Goal: Task Accomplishment & Management: Use online tool/utility

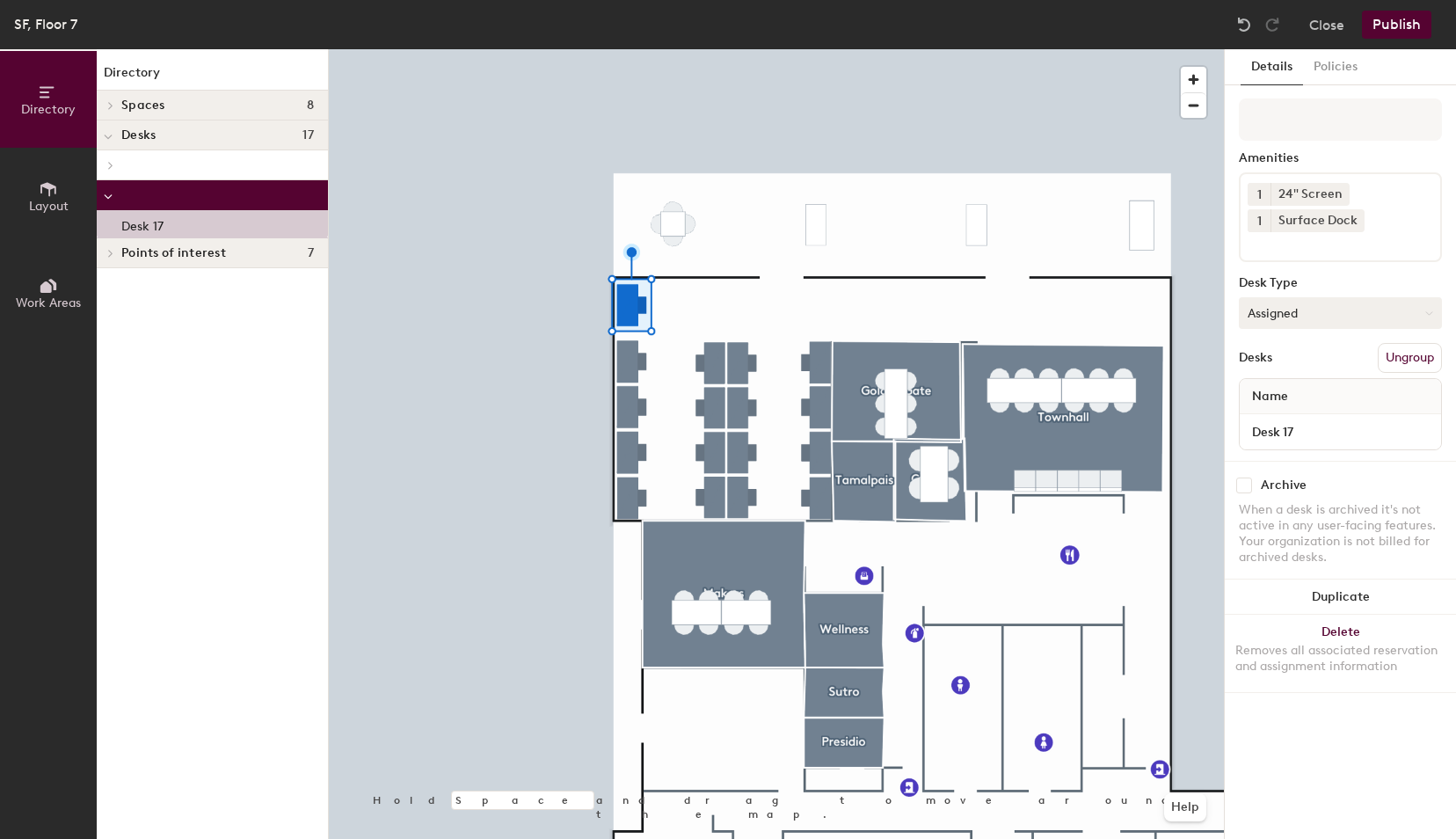
click at [1404, 317] on button "Assigned" at bounding box center [1340, 313] width 203 height 32
click at [1341, 279] on div "Desk Type" at bounding box center [1340, 282] width 203 height 14
click at [1341, 67] on button "Policies" at bounding box center [1336, 67] width 65 height 36
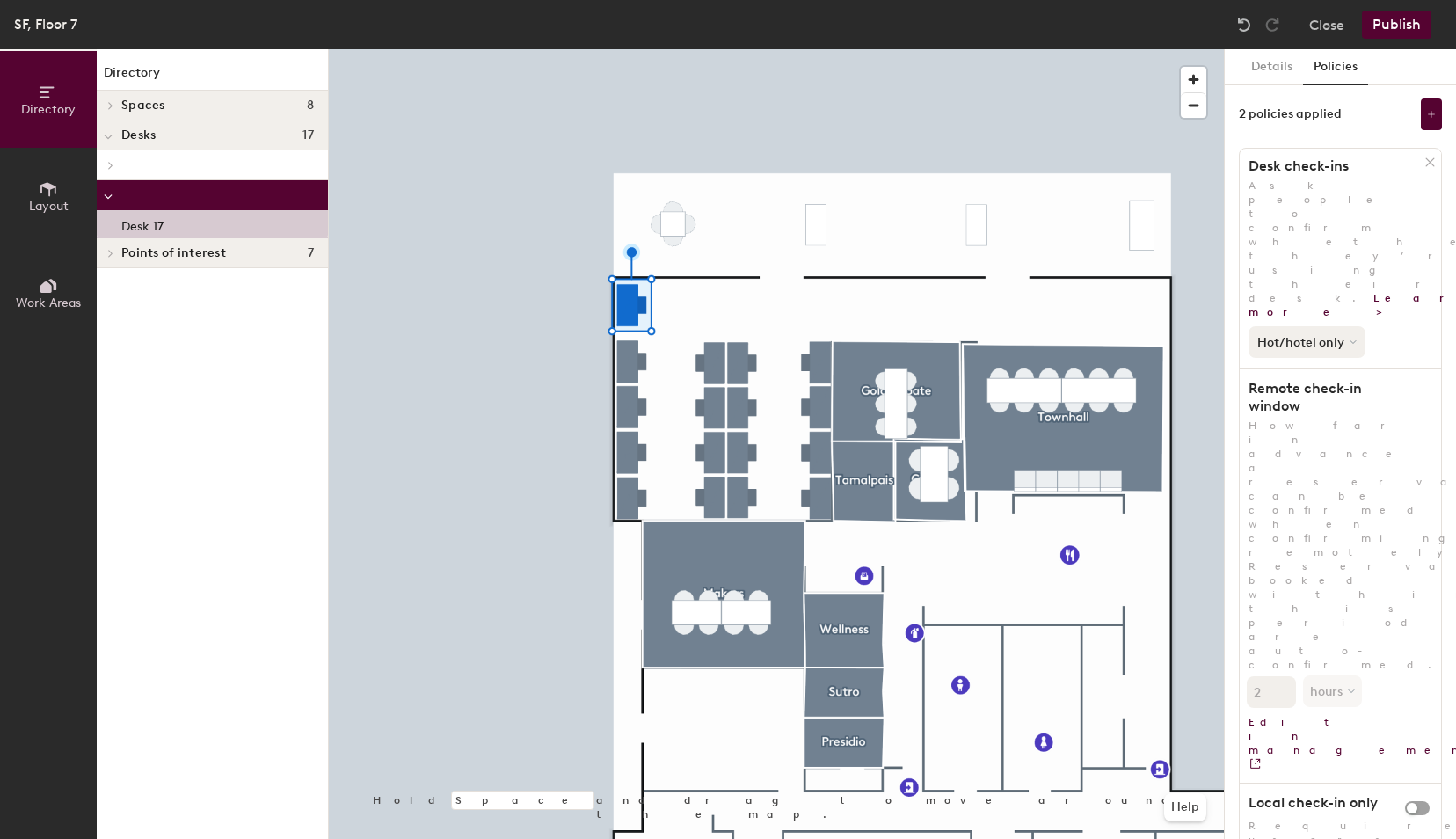
click at [1348, 326] on button "Hot/hotel only" at bounding box center [1307, 342] width 117 height 32
click at [1264, 67] on button "Details" at bounding box center [1271, 67] width 62 height 36
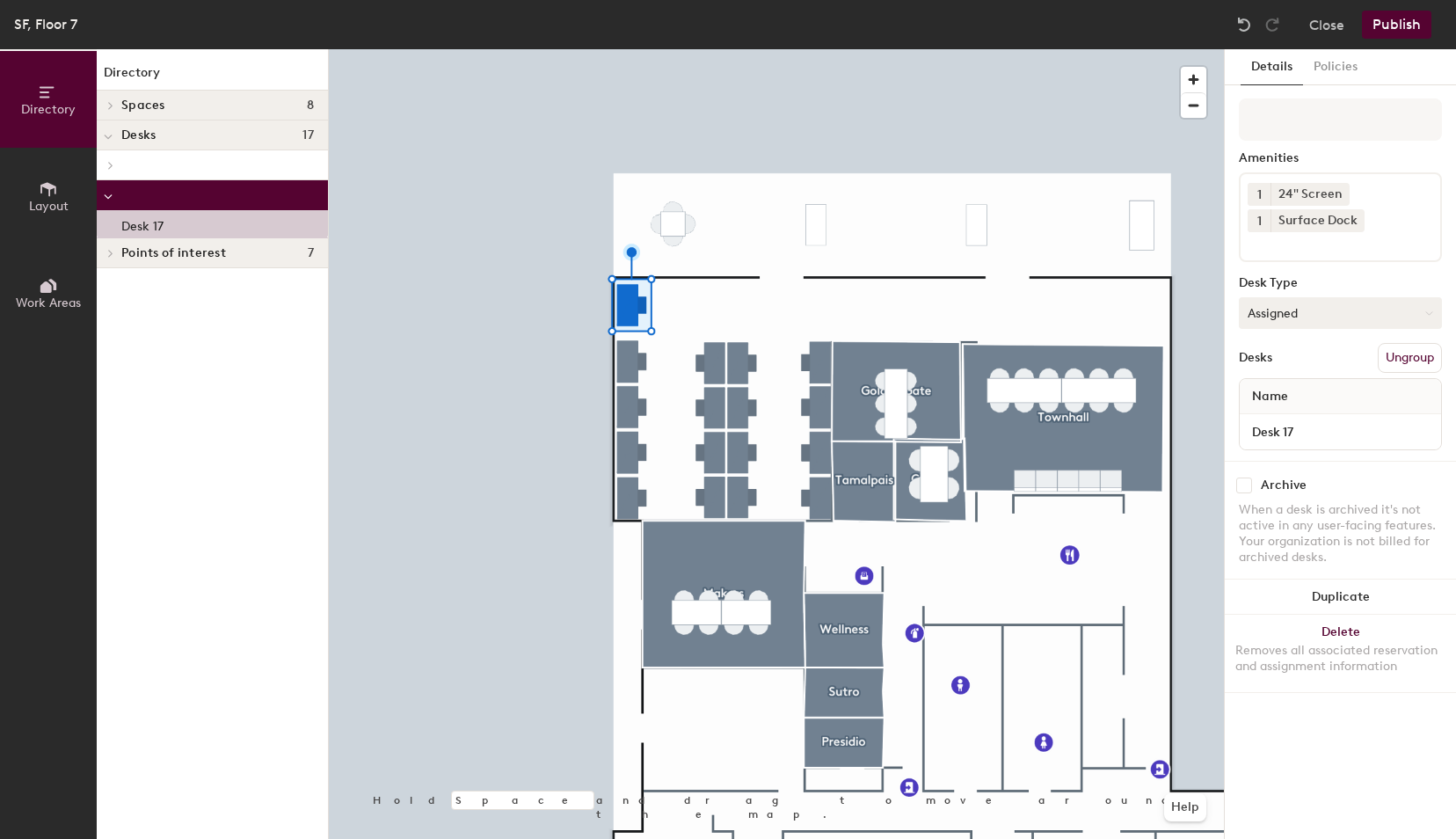
click at [1322, 306] on button "Assigned" at bounding box center [1340, 313] width 203 height 32
click at [1282, 425] on div "Hoteled" at bounding box center [1327, 420] width 176 height 26
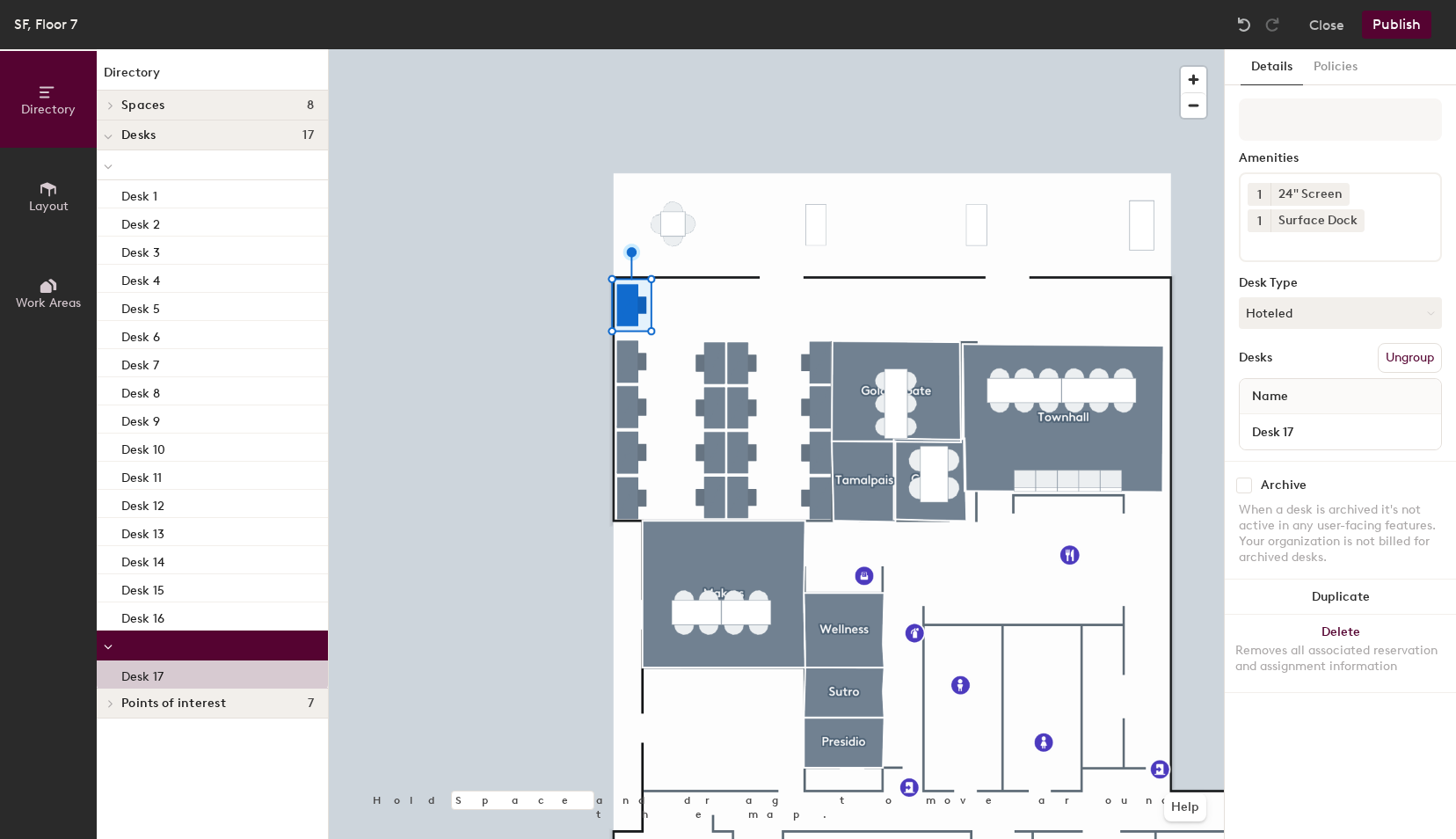
click at [1396, 32] on button "Publish" at bounding box center [1396, 24] width 70 height 28
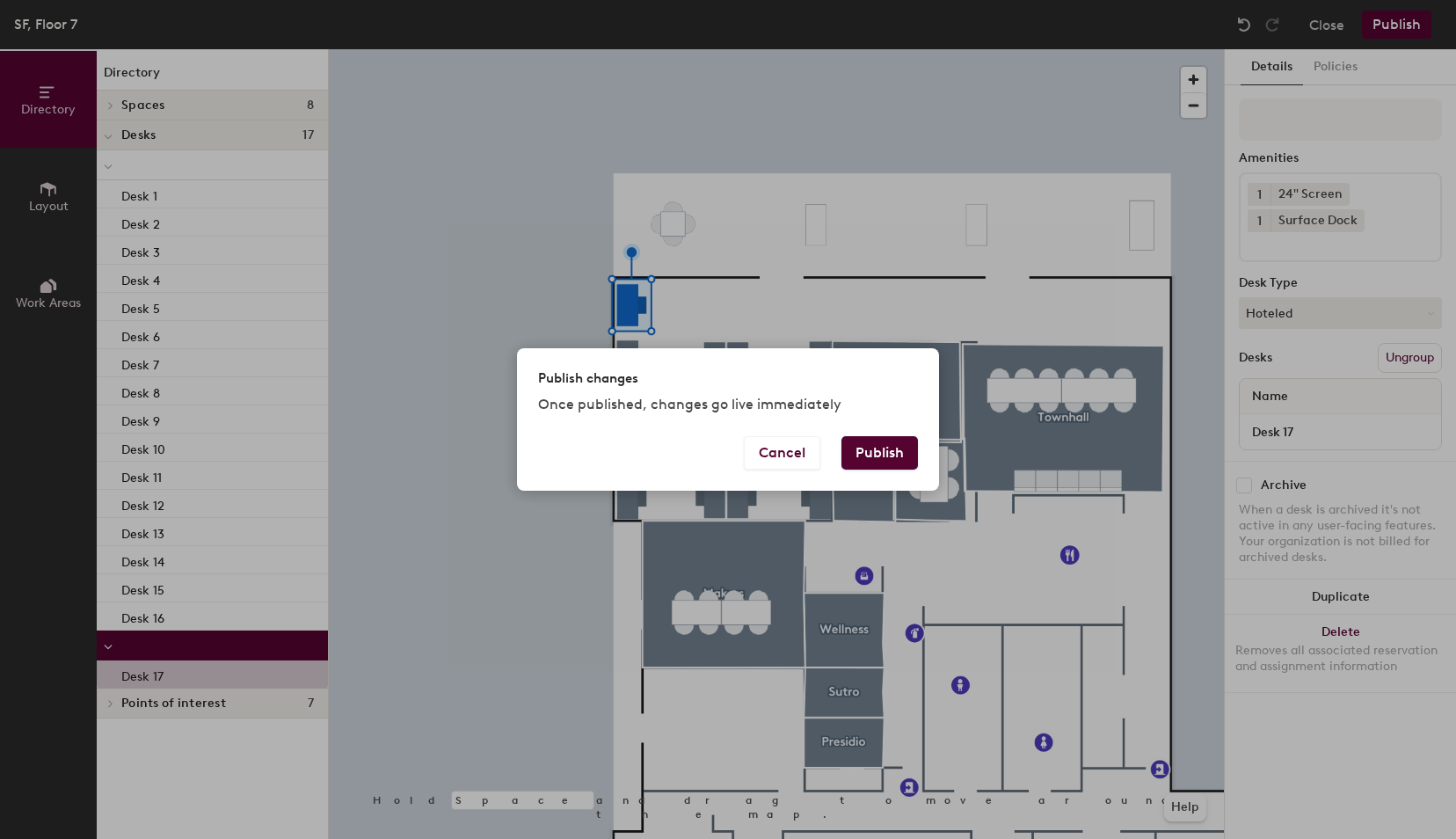
click at [876, 453] on button "Publish" at bounding box center [880, 453] width 76 height 34
